Goal: Information Seeking & Learning: Learn about a topic

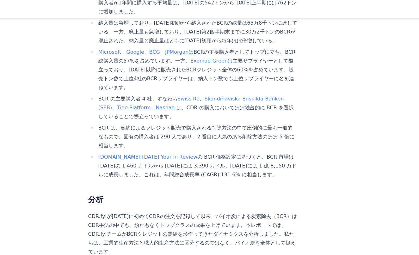
scroll to position [316, 0]
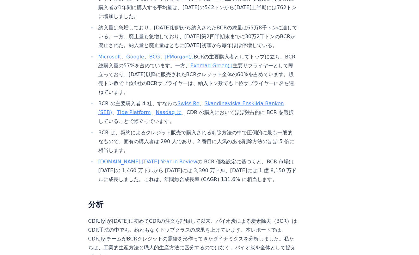
scroll to position [294, 0]
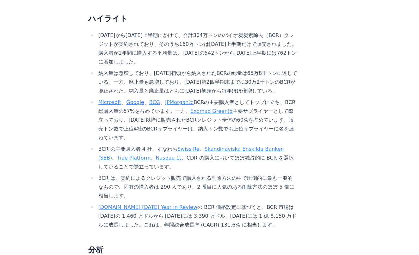
drag, startPoint x: 116, startPoint y: 111, endPoint x: 130, endPoint y: 132, distance: 25.6
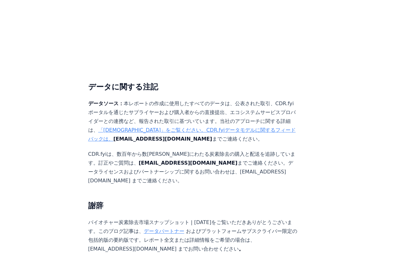
scroll to position [4059, 0]
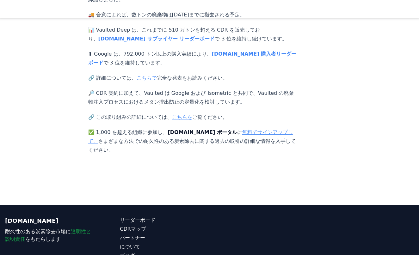
scroll to position [245, 0]
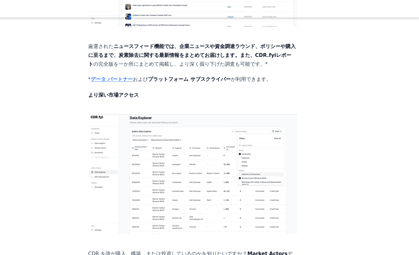
scroll to position [719, 0]
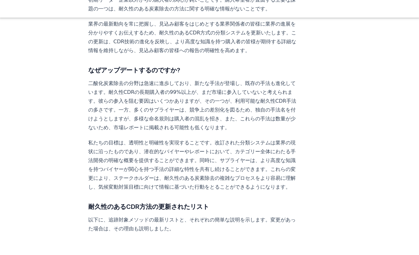
scroll to position [316, 0]
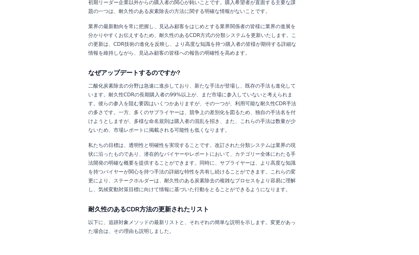
scroll to position [287, 0]
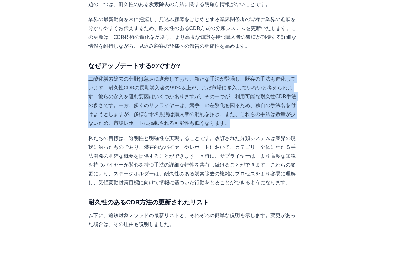
drag, startPoint x: 83, startPoint y: 66, endPoint x: 268, endPoint y: 116, distance: 191.4
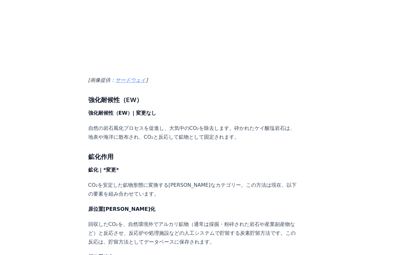
scroll to position [2059, 0]
